Goal: Information Seeking & Learning: Check status

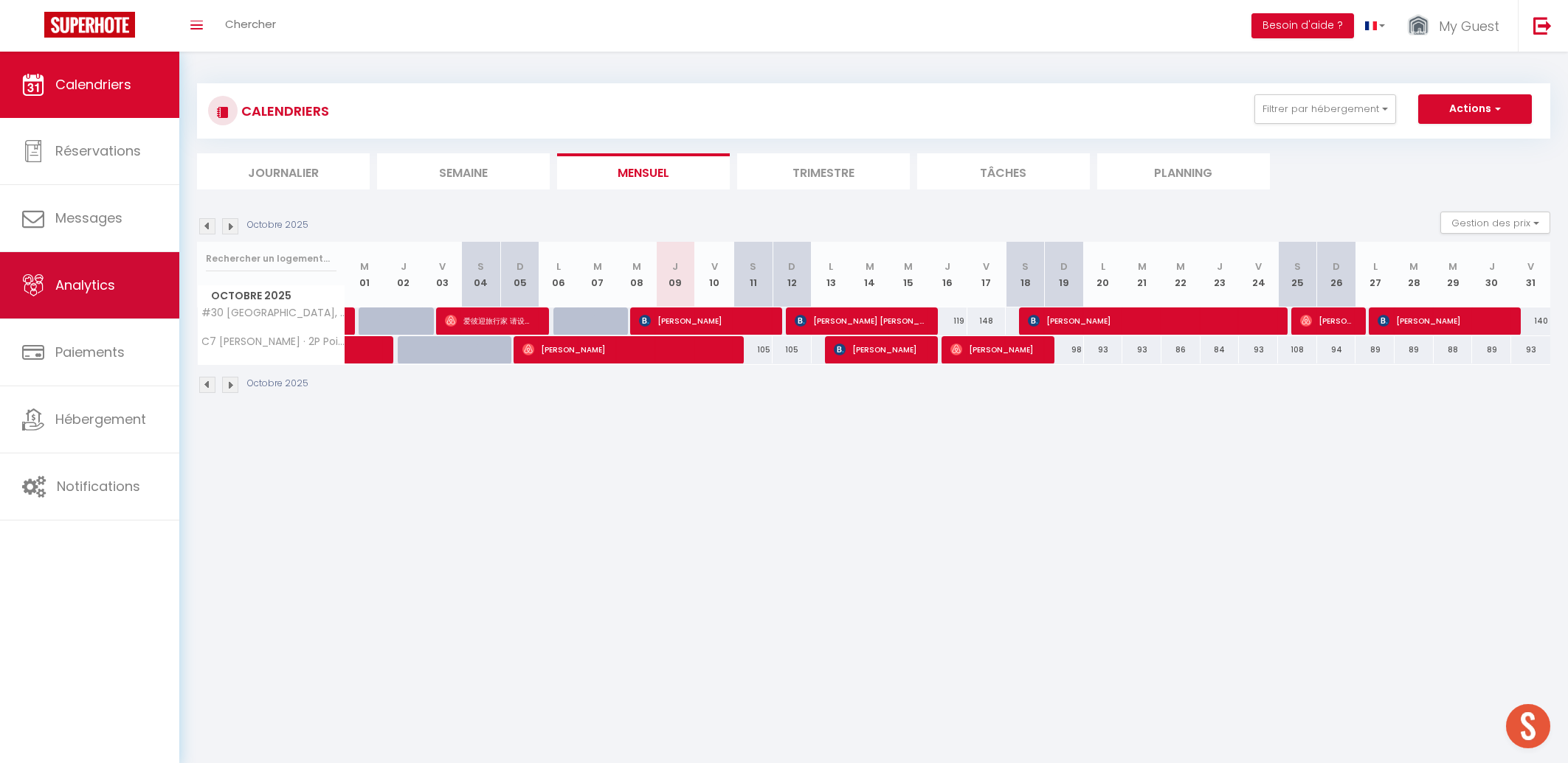
click at [64, 290] on span "Analytics" at bounding box center [85, 285] width 60 height 18
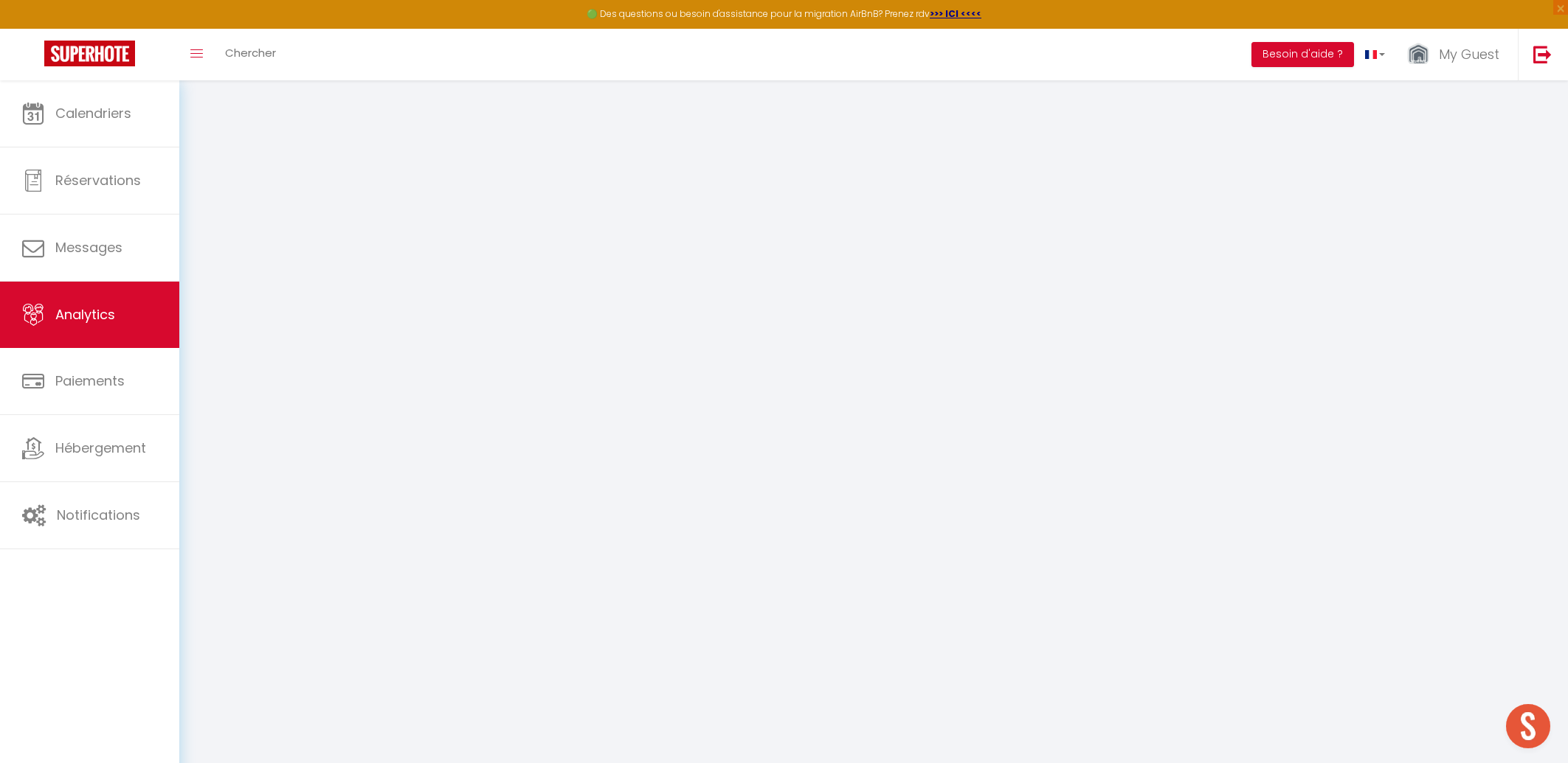
select select "2025"
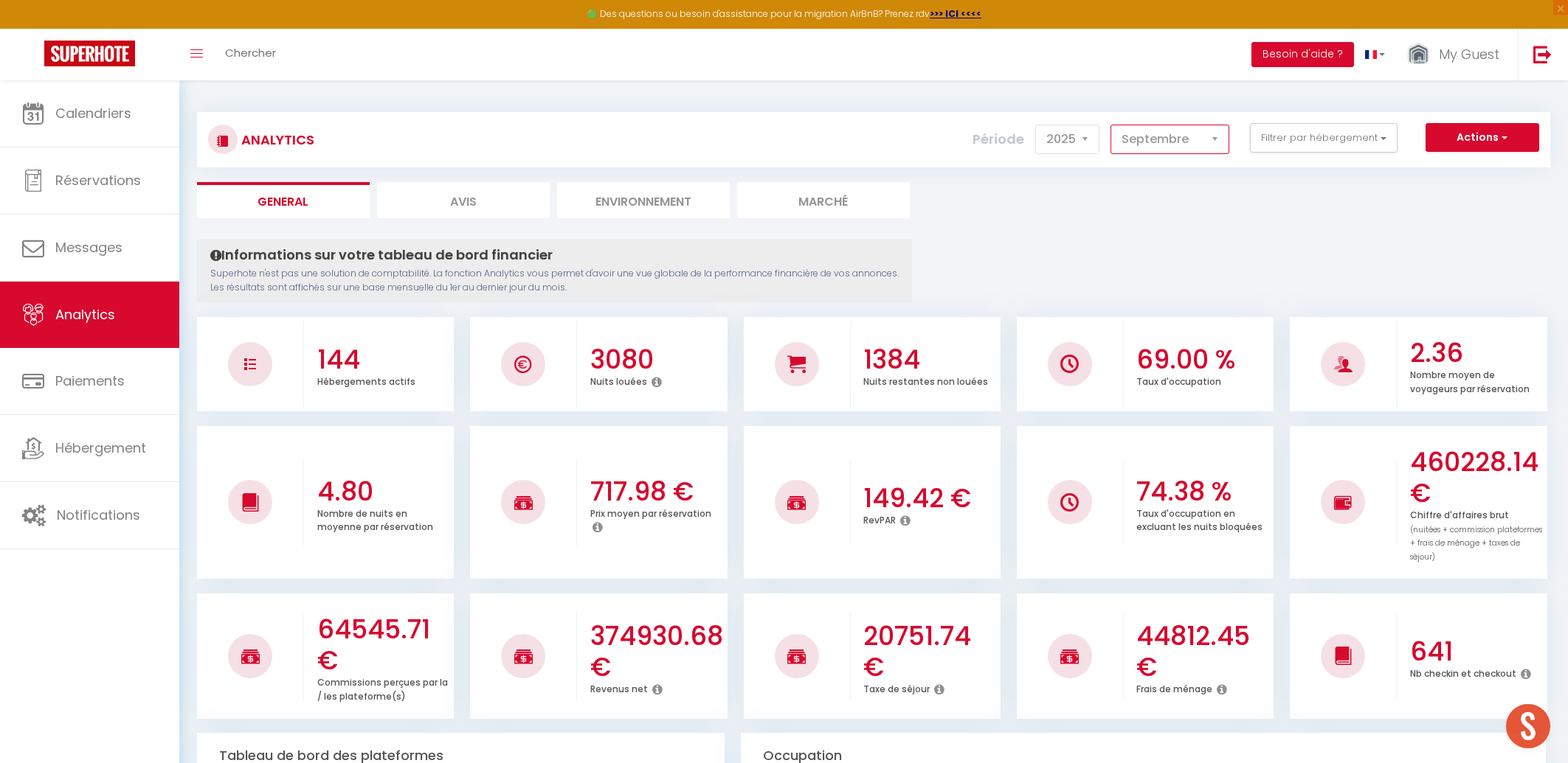
click option "Septembre" at bounding box center [0, 0] width 0 height 0
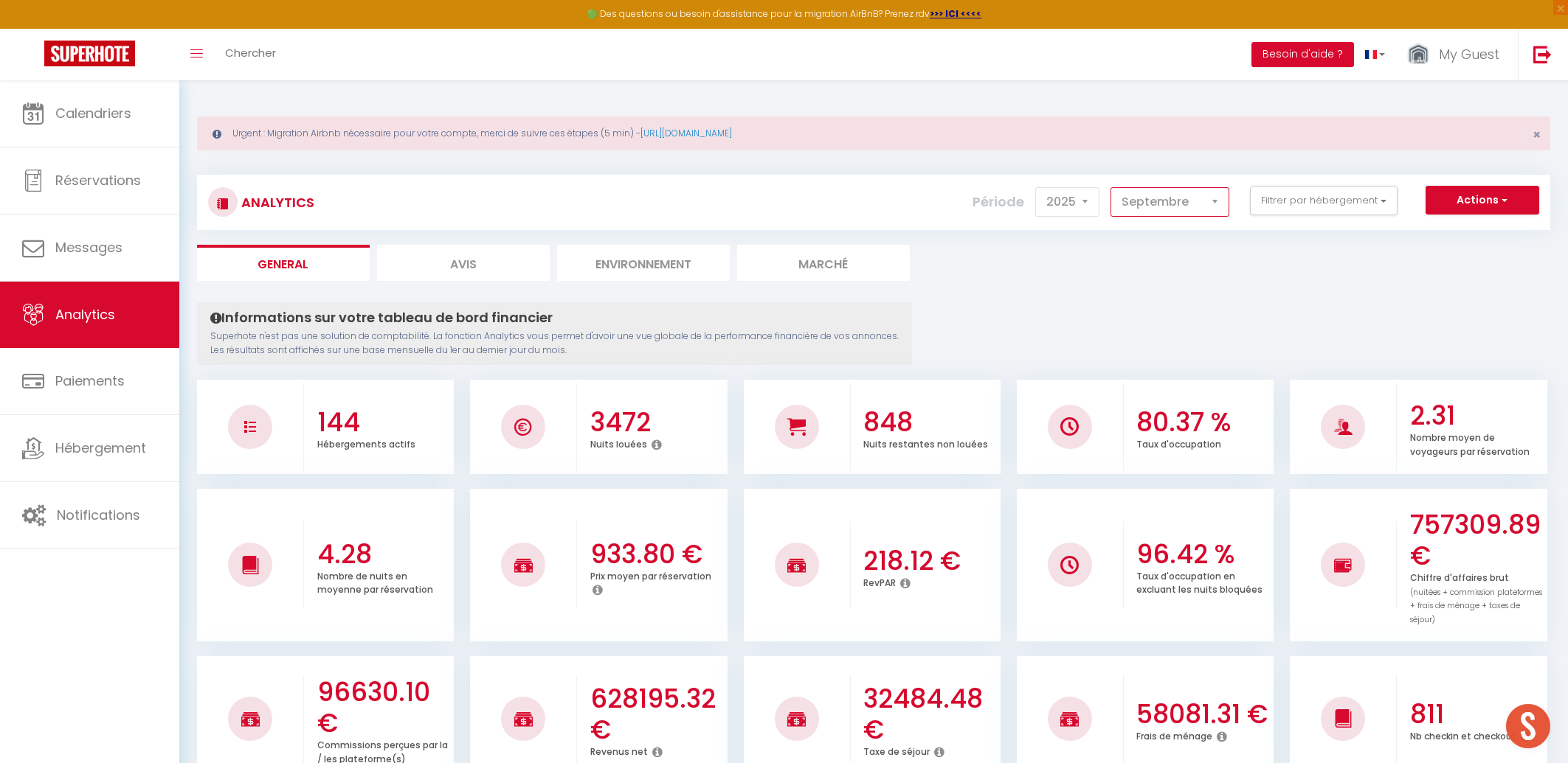
select select "10"
click option "Octobre" at bounding box center [0, 0] width 0 height 0
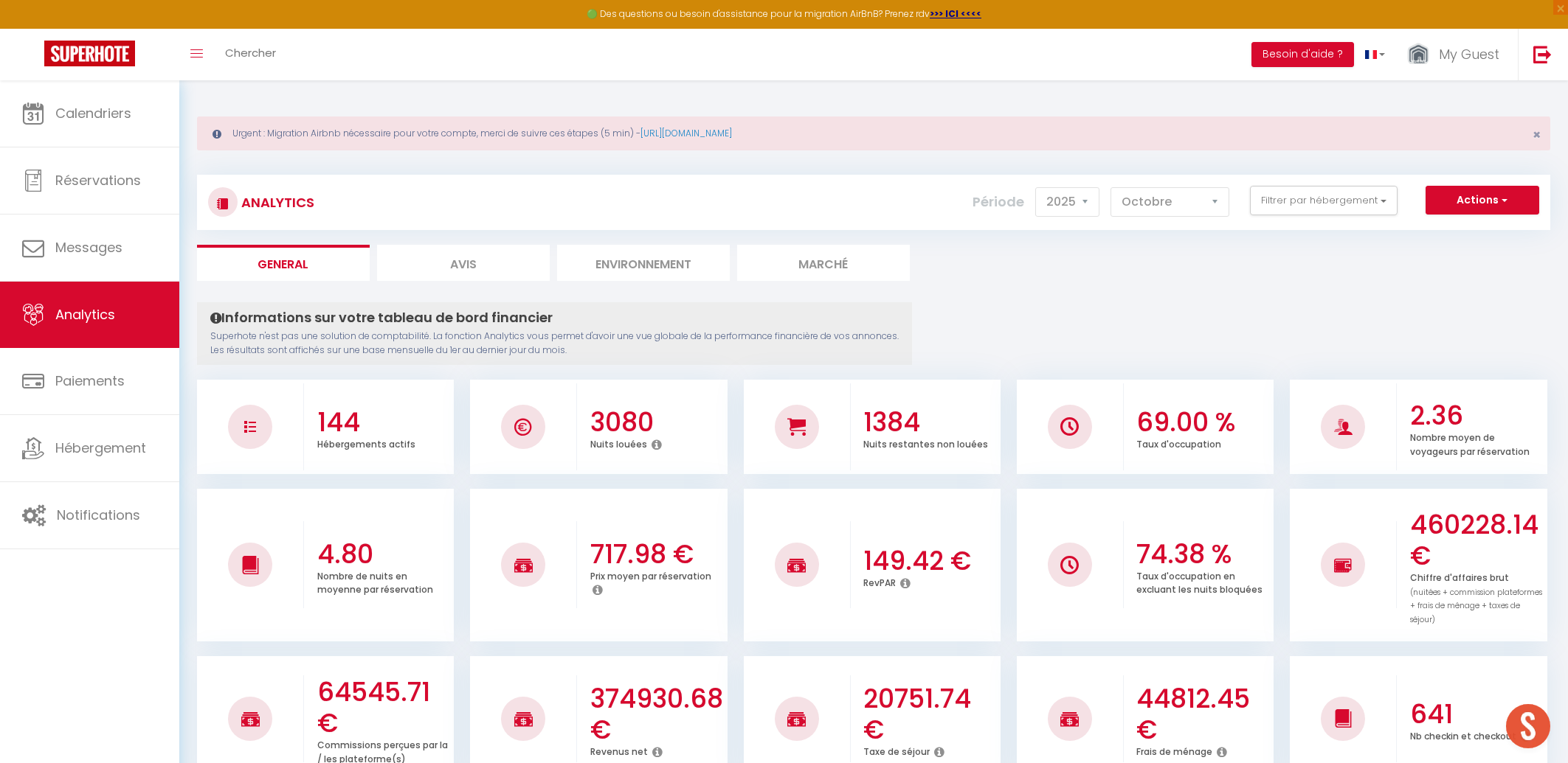
click at [477, 260] on li "Avis" at bounding box center [463, 264] width 172 height 37
select select "2025"
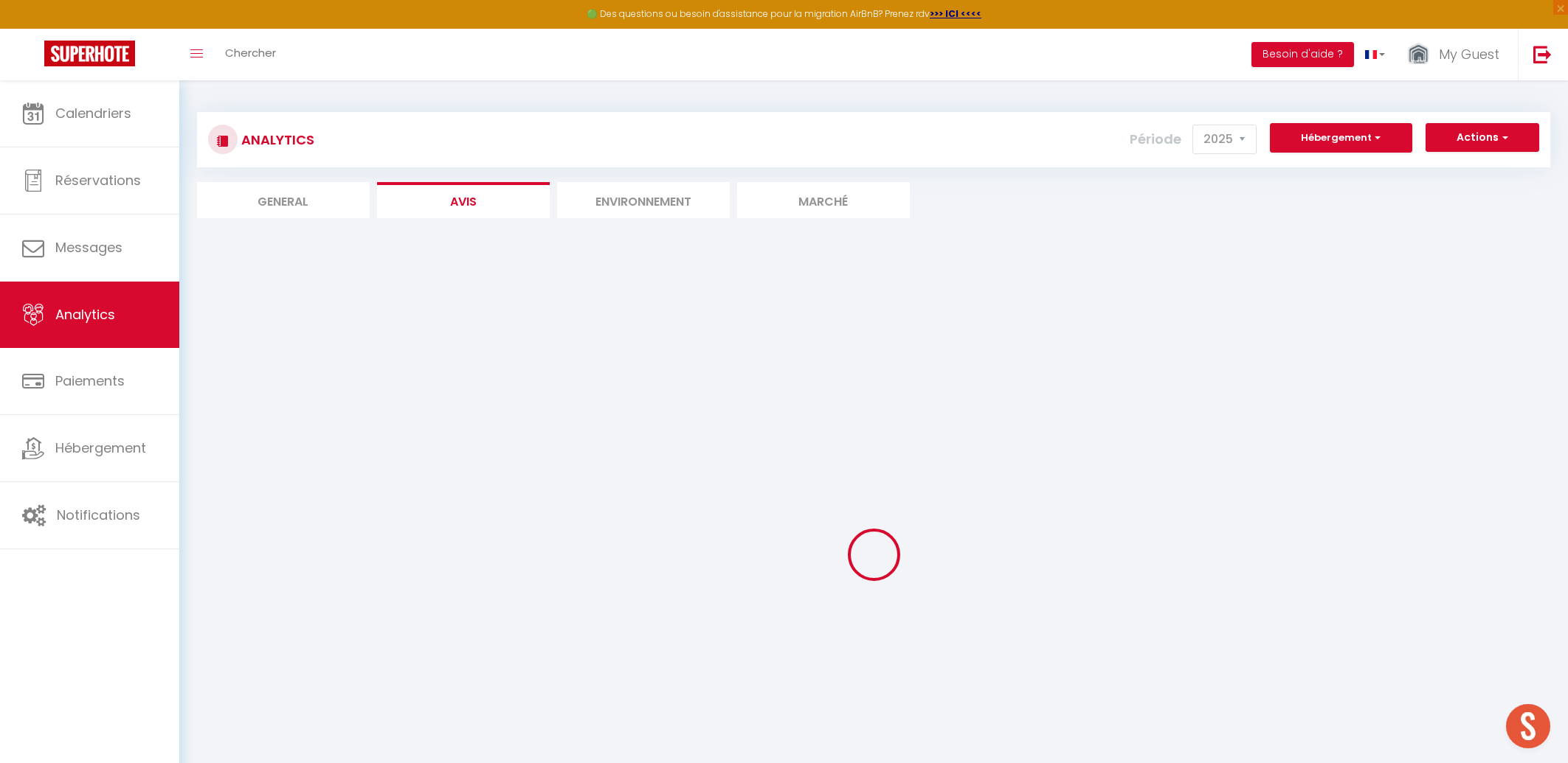
click at [278, 203] on li "General" at bounding box center [283, 200] width 172 height 37
select select "2025"
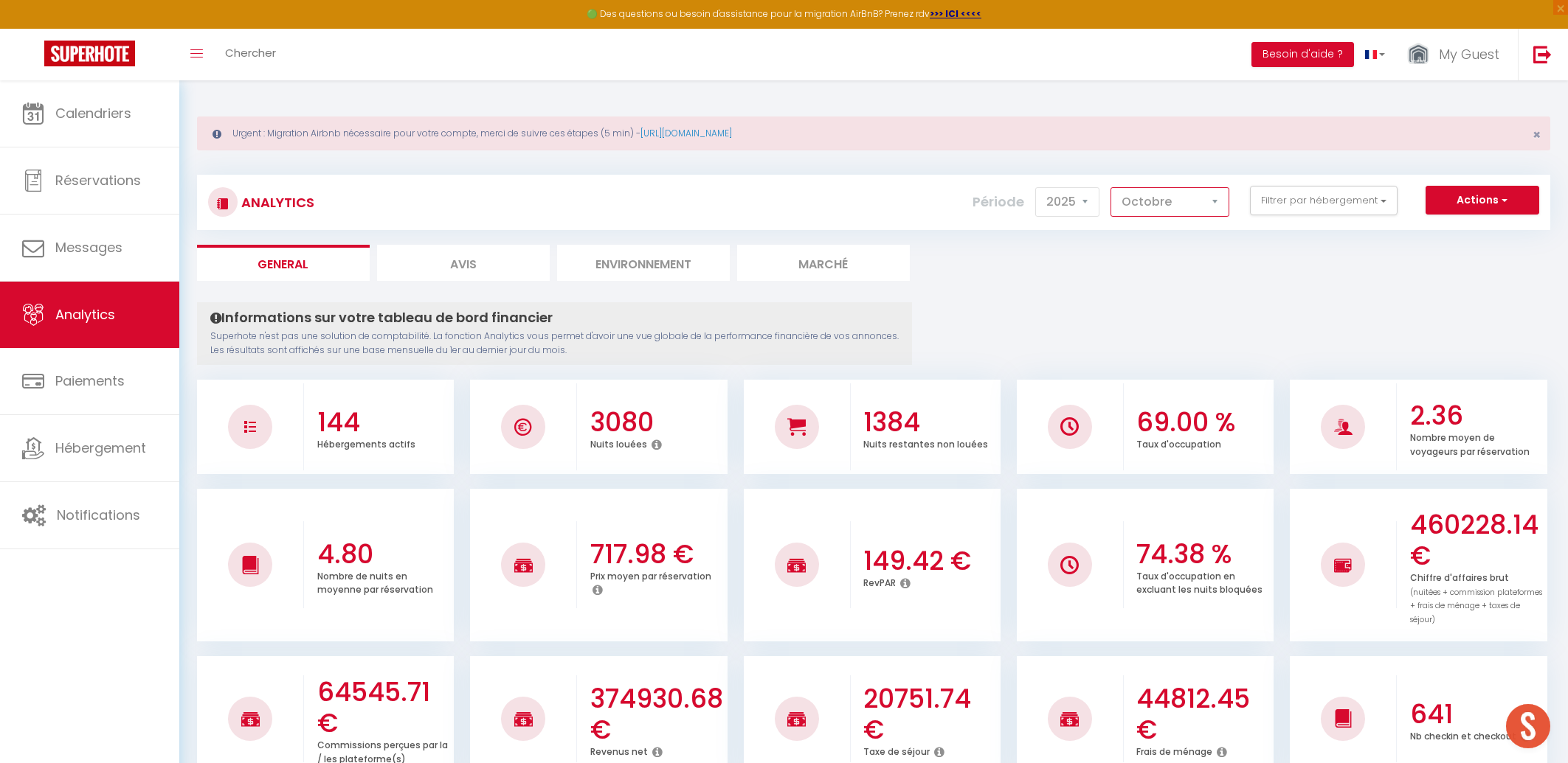
click at [1111, 188] on select "[PERSON_NAME] Mars Avril Mai Juin Juillet Août Septembre Octobre Novembre Décem…" at bounding box center [1170, 202] width 118 height 30
click option "Janvier" at bounding box center [0, 0] width 0 height 0
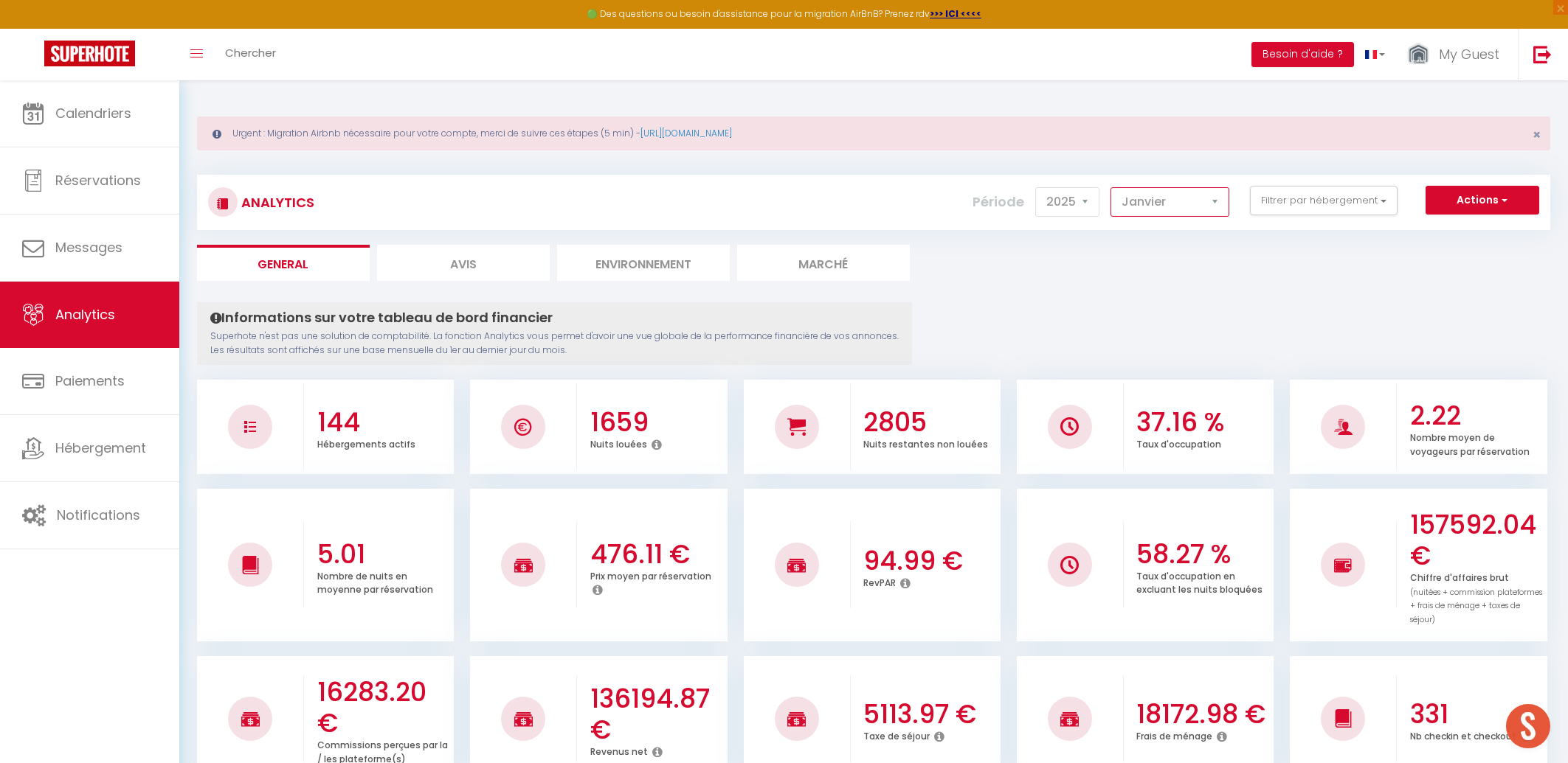
click at [1111, 188] on select "[PERSON_NAME] Mars Avril Mai Juin Juillet Août Septembre Octobre Novembre Décem…" at bounding box center [1170, 202] width 118 height 30
click option "Février" at bounding box center [0, 0] width 0 height 0
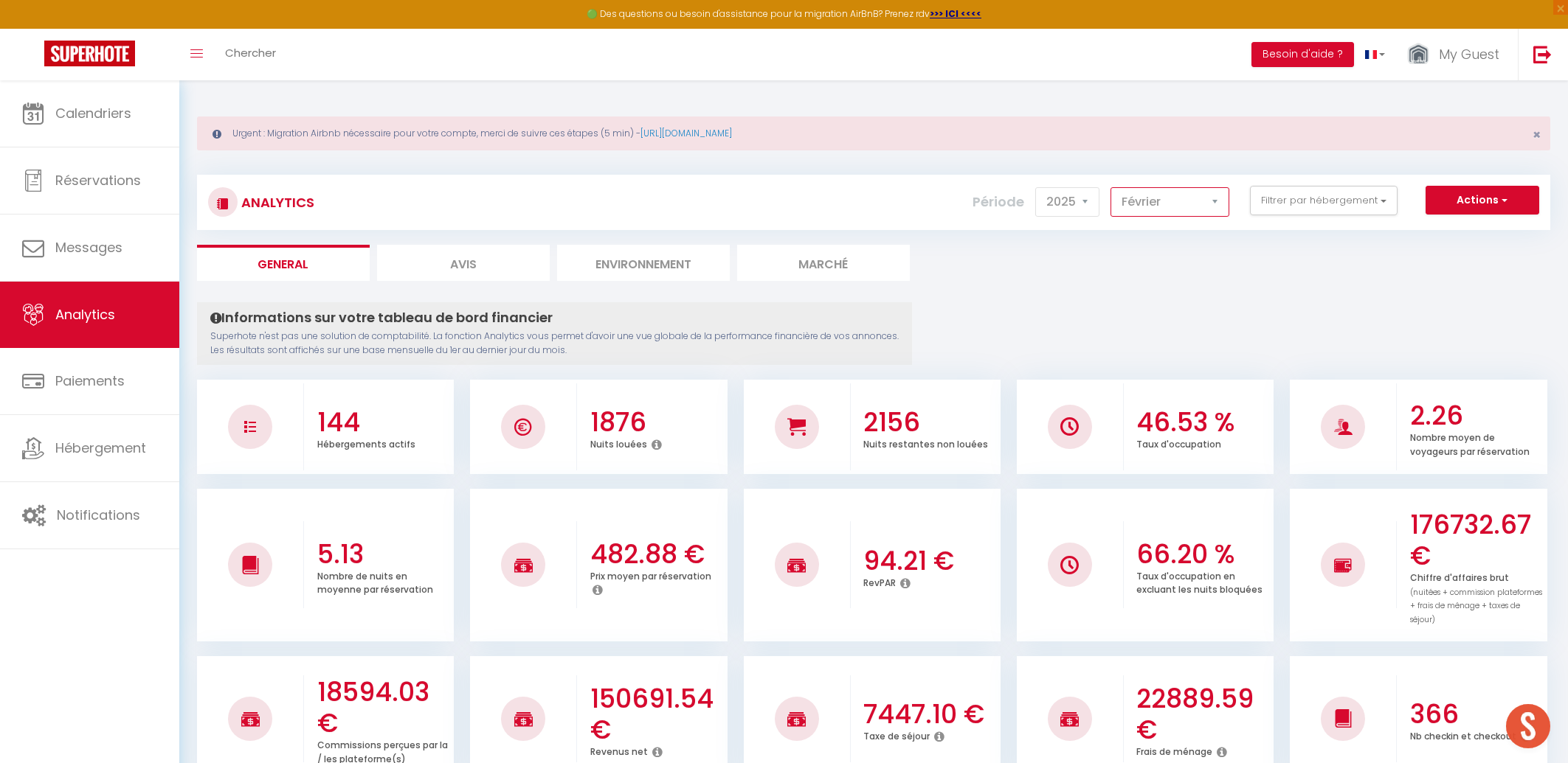
click at [1111, 188] on select "[PERSON_NAME] Mars Avril Mai Juin Juillet Août Septembre Octobre Novembre Décem…" at bounding box center [1170, 202] width 118 height 30
select select "3"
click option "Mars" at bounding box center [0, 0] width 0 height 0
